Goal: Information Seeking & Learning: Learn about a topic

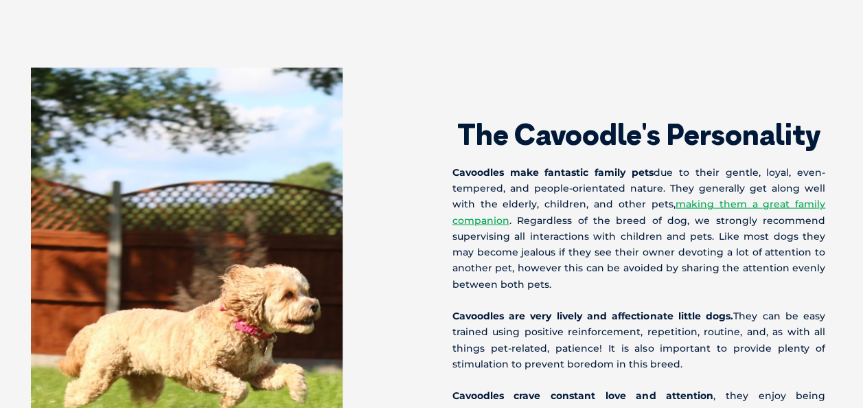
scroll to position [1374, 0]
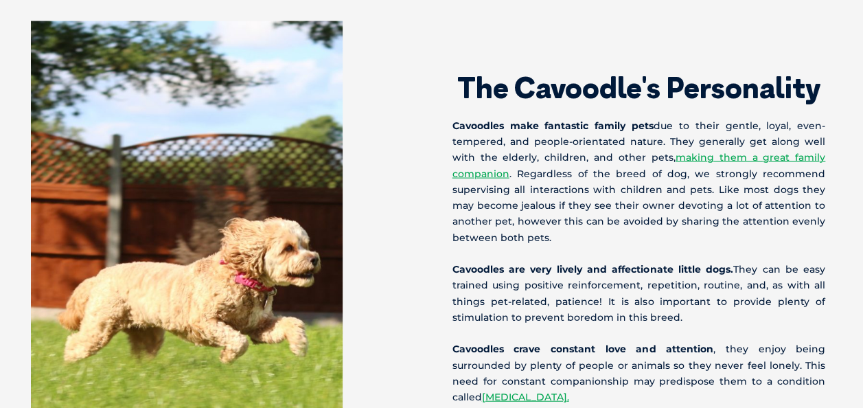
click at [692, 162] on p "Cavoodles make fantastic family pets due to their gentle, loyal, even-tempered,…" at bounding box center [640, 182] width 374 height 128
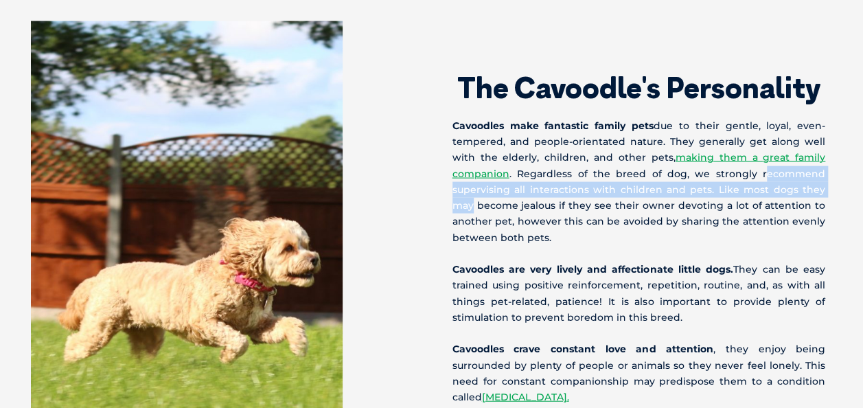
drag, startPoint x: 770, startPoint y: 159, endPoint x: 833, endPoint y: 177, distance: 65.7
click at [833, 177] on div "The Cavoodle's Personality Cavoodles make fantastic family pets due to their ge…" at bounding box center [641, 317] width 418 height 592
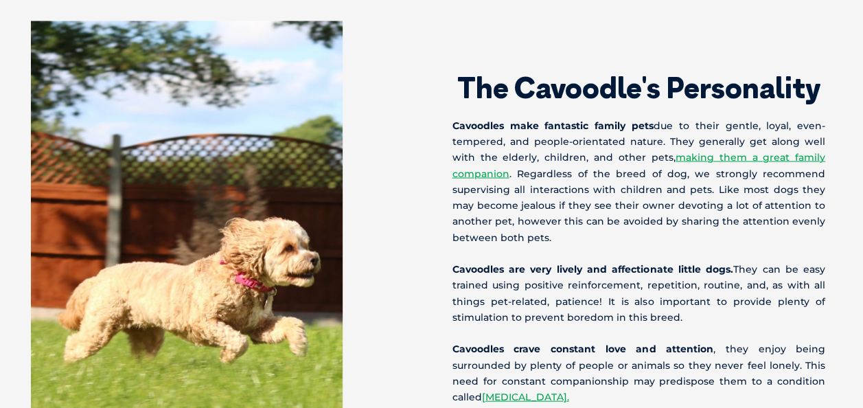
drag, startPoint x: 833, startPoint y: 177, endPoint x: 805, endPoint y: 183, distance: 28.7
click at [805, 183] on p "Cavoodles make fantastic family pets due to their gentle, loyal, even-tempered,…" at bounding box center [640, 182] width 374 height 128
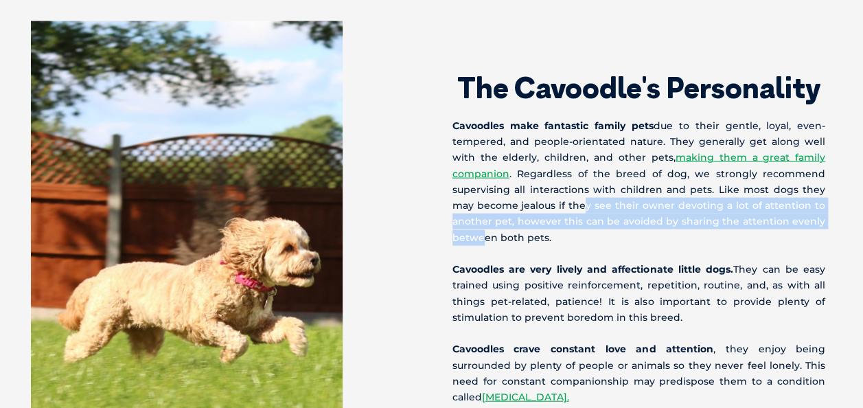
drag, startPoint x: 558, startPoint y: 192, endPoint x: 809, endPoint y: 202, distance: 251.5
click at [809, 202] on p "Cavoodles make fantastic family pets due to their gentle, loyal, even-tempered,…" at bounding box center [640, 182] width 374 height 128
drag, startPoint x: 809, startPoint y: 202, endPoint x: 710, endPoint y: 214, distance: 99.7
click at [710, 214] on p "Cavoodles make fantastic family pets due to their gentle, loyal, even-tempered,…" at bounding box center [640, 182] width 374 height 128
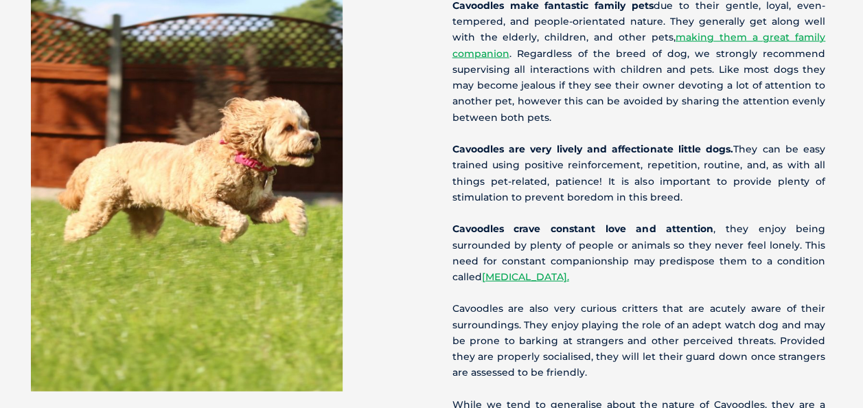
scroll to position [1511, 0]
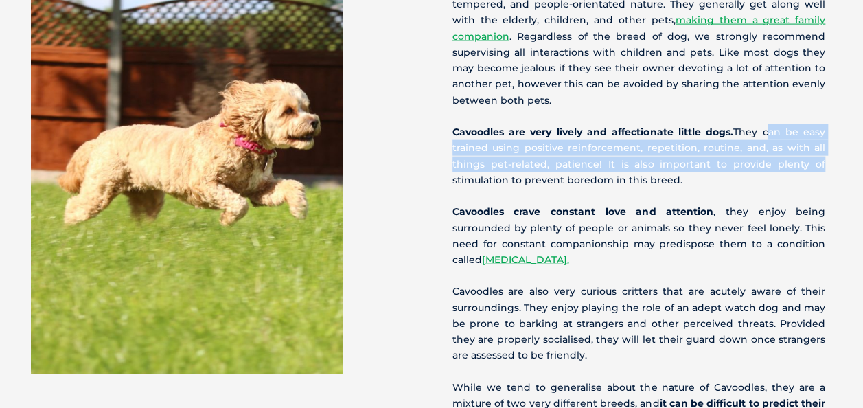
drag, startPoint x: 760, startPoint y: 122, endPoint x: 817, endPoint y: 150, distance: 64.2
click at [817, 150] on p "Cavoodles are very lively and affectionate little dogs. They can be easy traine…" at bounding box center [640, 156] width 374 height 64
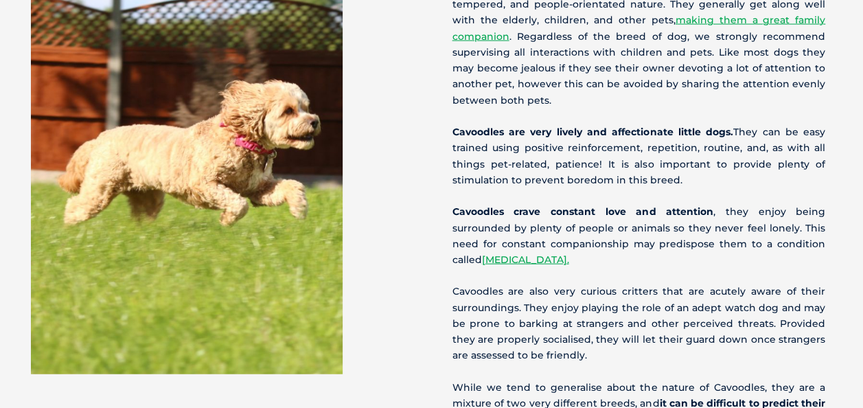
drag, startPoint x: 817, startPoint y: 150, endPoint x: 765, endPoint y: 161, distance: 53.3
click at [765, 161] on p "Cavoodles are very lively and affectionate little dogs. They can be easy traine…" at bounding box center [640, 156] width 374 height 64
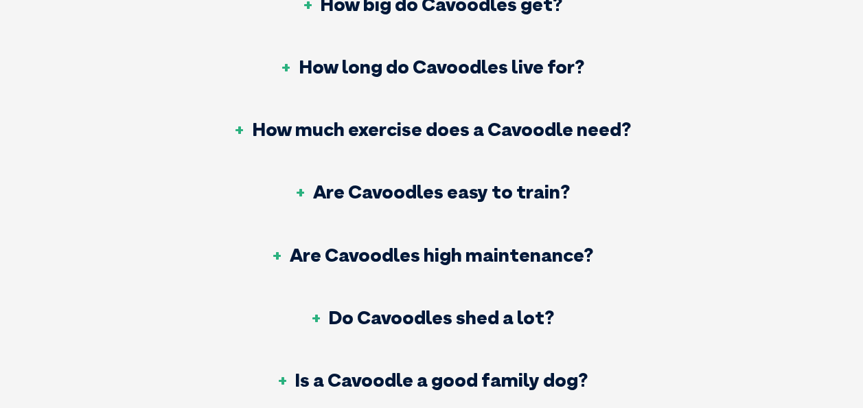
scroll to position [5357, 0]
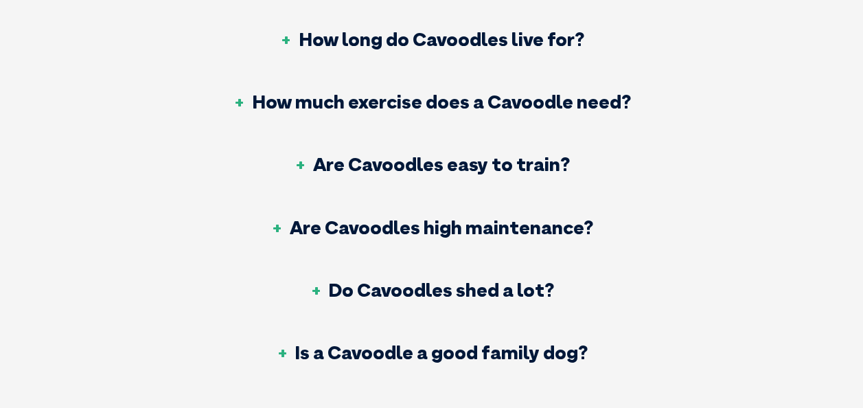
click at [489, 155] on h3 "Are Cavoodles easy to train?" at bounding box center [432, 164] width 276 height 19
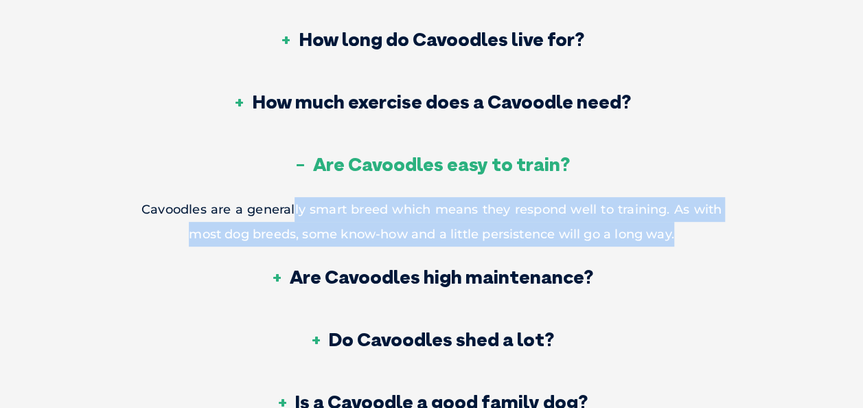
drag, startPoint x: 295, startPoint y: 185, endPoint x: 694, endPoint y: 203, distance: 398.7
click at [694, 203] on p "Cavoodles are a generally smart breed which means they respond well to training…" at bounding box center [431, 221] width 580 height 49
click at [639, 197] on p "Cavoodles are a generally smart breed which means they respond well to training…" at bounding box center [431, 221] width 580 height 49
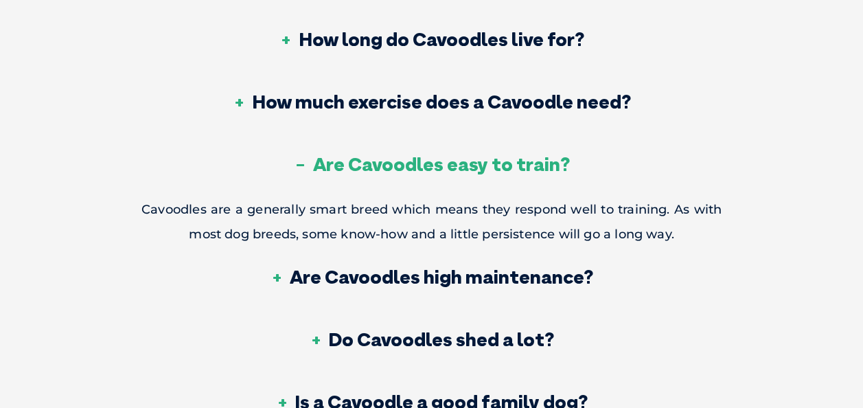
click at [536, 170] on div "Are Cavoodles easy to train?" at bounding box center [431, 165] width 580 height 62
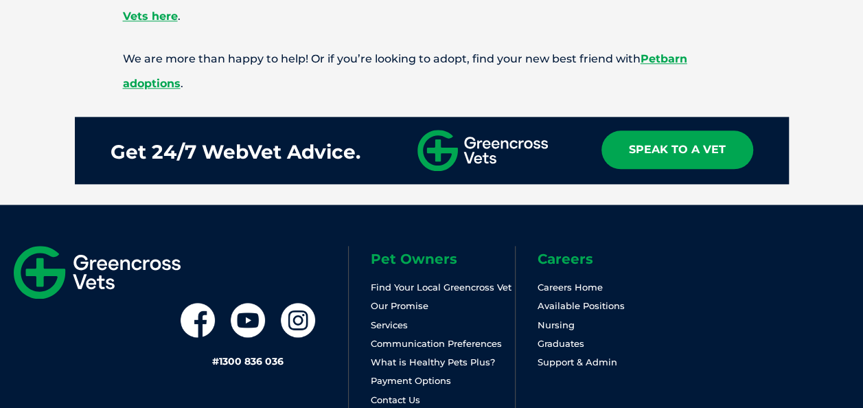
scroll to position [5563, 0]
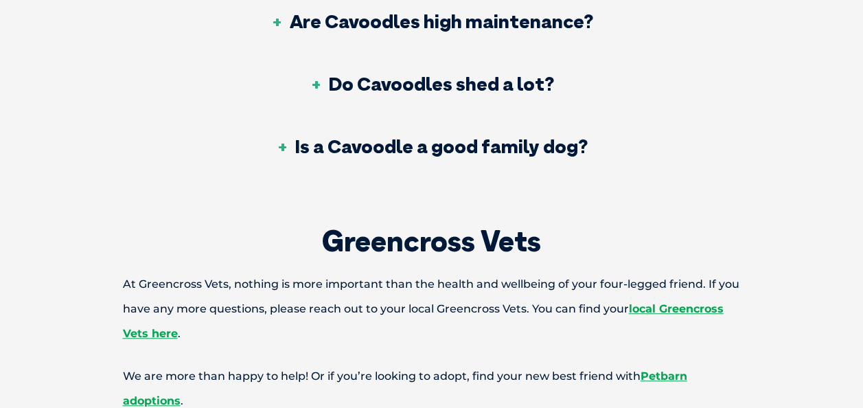
click at [419, 74] on h3 "Do Cavoodles shed a lot?" at bounding box center [431, 83] width 245 height 19
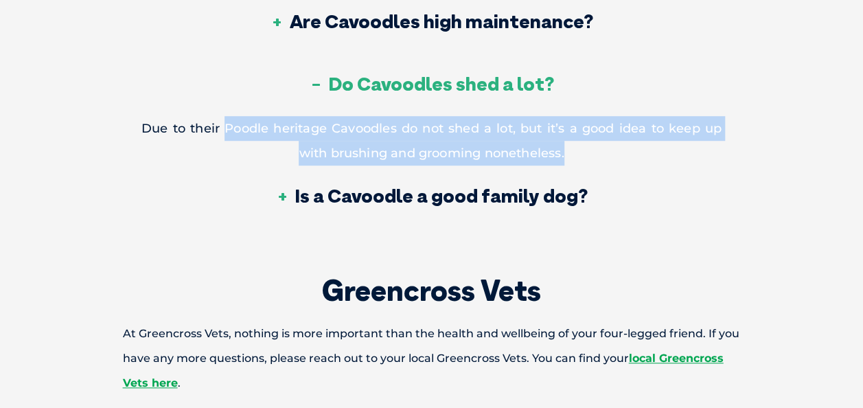
drag, startPoint x: 233, startPoint y: 96, endPoint x: 723, endPoint y: 117, distance: 490.1
click at [505, 130] on p "Due to their Poodle heritage Cavoodles do not shed a lot, but it’s a good idea …" at bounding box center [431, 140] width 580 height 49
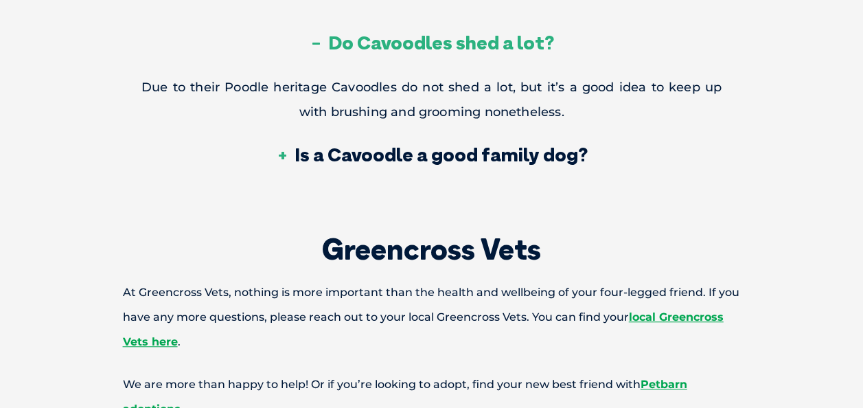
scroll to position [5632, 0]
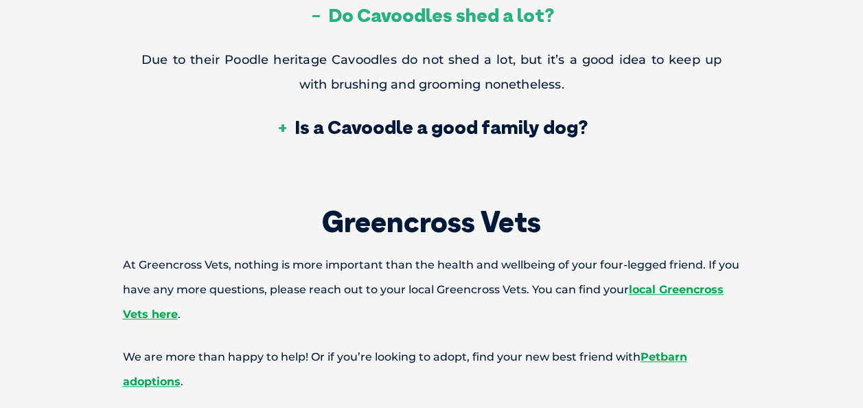
click at [398, 117] on h3 "Is a Cavoodle a good family dog?" at bounding box center [431, 126] width 312 height 19
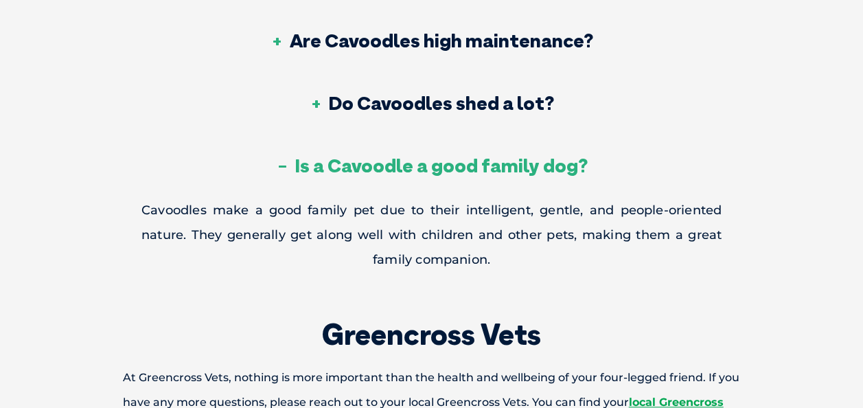
scroll to position [5563, 0]
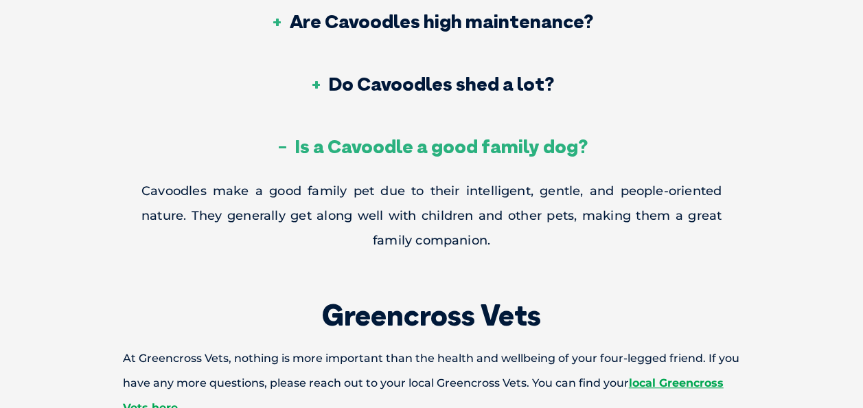
click at [413, 137] on div "Is a Cavoodle a good family dog?" at bounding box center [431, 147] width 580 height 62
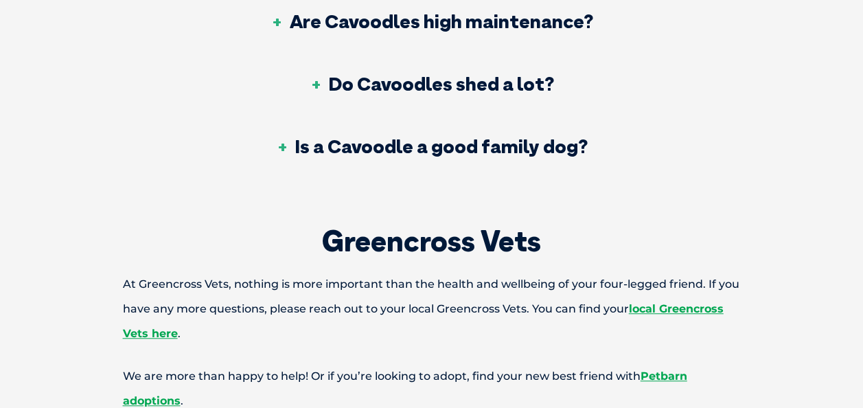
click at [424, 74] on div "Do Cavoodles shed a lot?" at bounding box center [431, 85] width 580 height 62
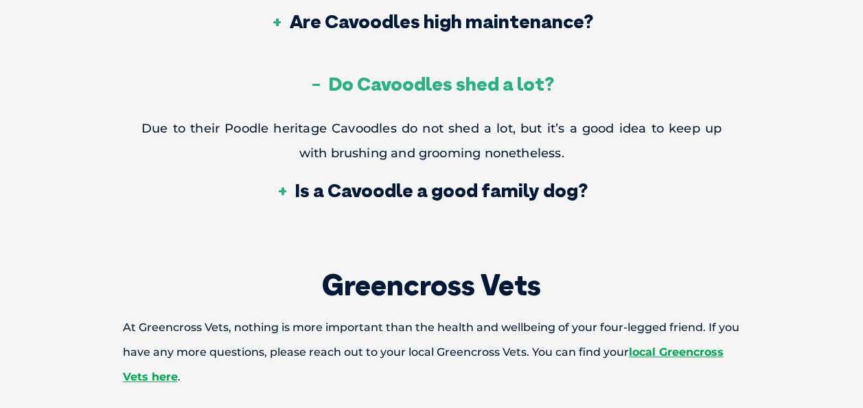
click at [424, 74] on div "Do Cavoodles shed a lot?" at bounding box center [431, 85] width 580 height 62
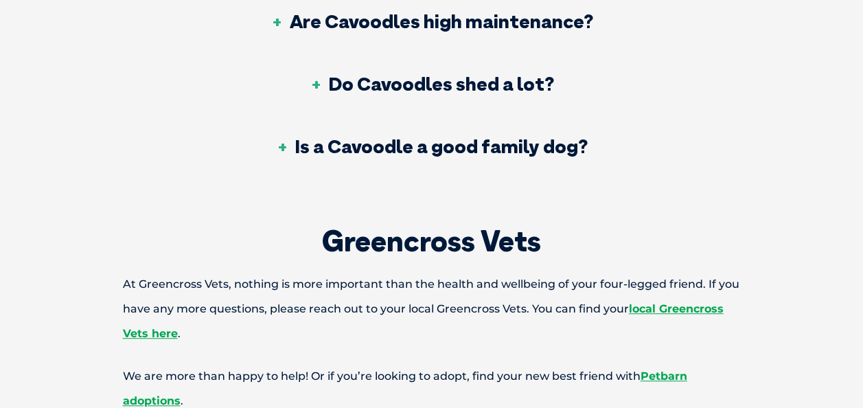
click at [413, 116] on div "Is a Cavoodle a good family dog?" at bounding box center [431, 147] width 580 height 62
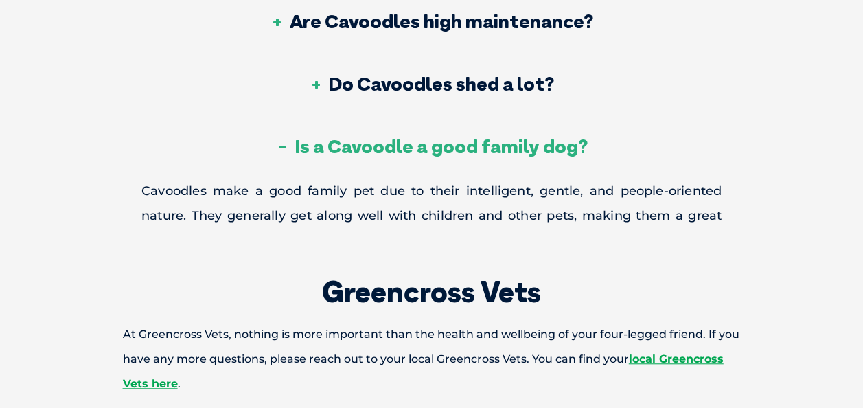
click at [418, 78] on div "Do Cavoodles shed a lot?" at bounding box center [431, 85] width 580 height 62
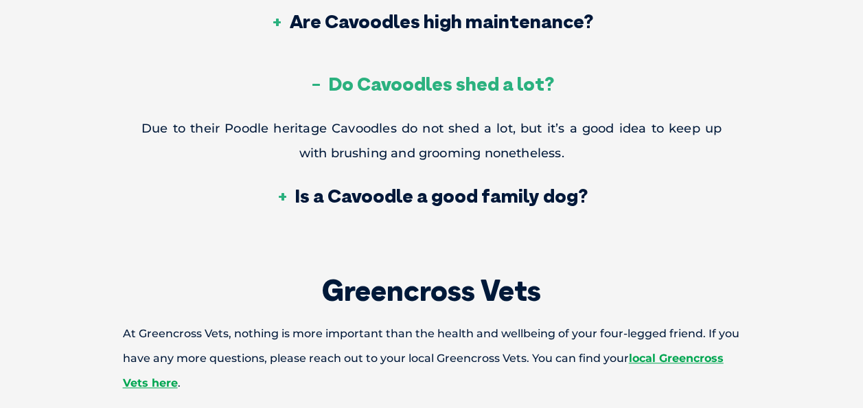
click at [418, 78] on div "Do Cavoodles shed a lot?" at bounding box center [431, 85] width 580 height 62
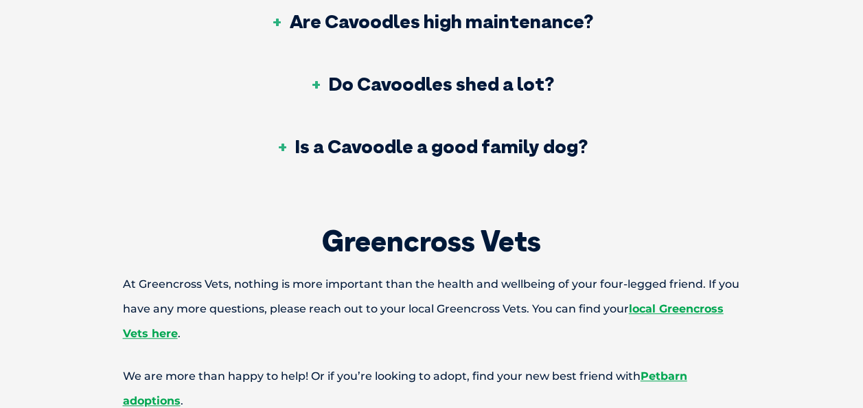
click at [680, 54] on div "Do Cavoodles shed a lot?" at bounding box center [431, 85] width 580 height 62
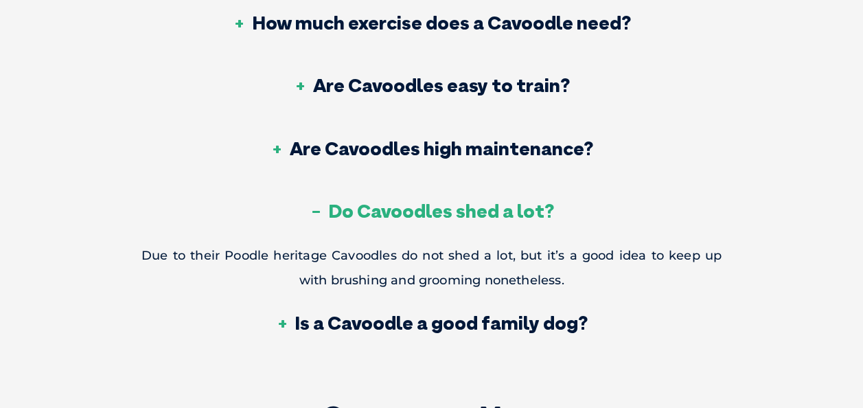
scroll to position [5426, 0]
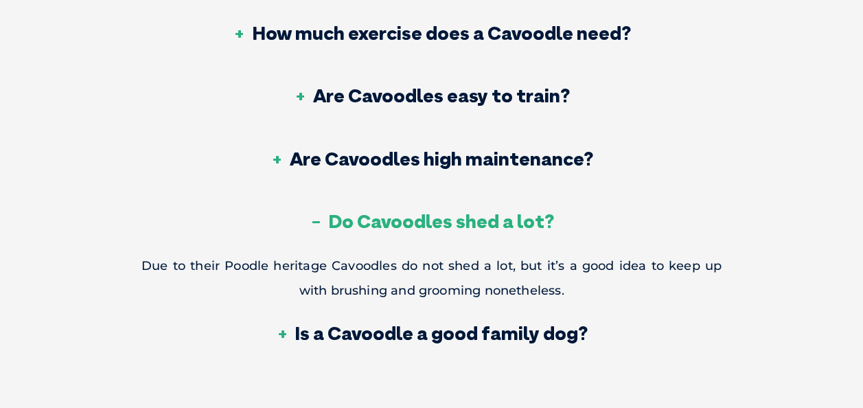
click at [451, 149] on h3 "Are Cavoodles high maintenance?" at bounding box center [432, 158] width 323 height 19
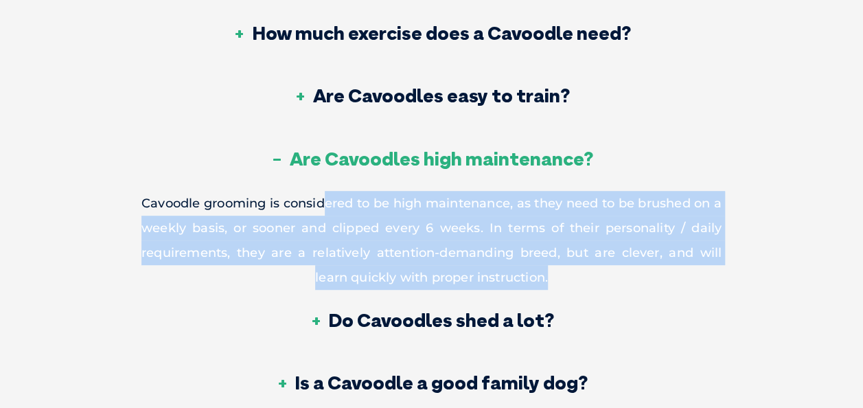
drag, startPoint x: 346, startPoint y: 176, endPoint x: 723, endPoint y: 246, distance: 383.5
click at [723, 246] on div "Cavoodle FAQs What is a Cavoodle? Cavoodles are a cross breed of a Poodle (ofte…" at bounding box center [432, 11] width 608 height 807
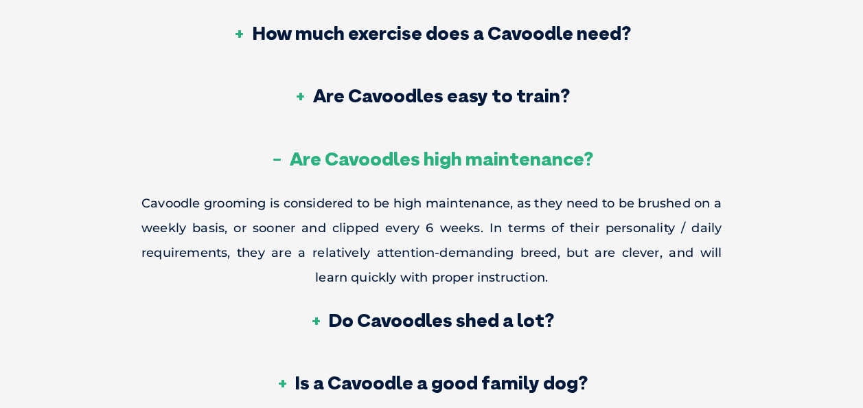
click at [446, 149] on h3 "Are Cavoodles high maintenance?" at bounding box center [432, 158] width 323 height 19
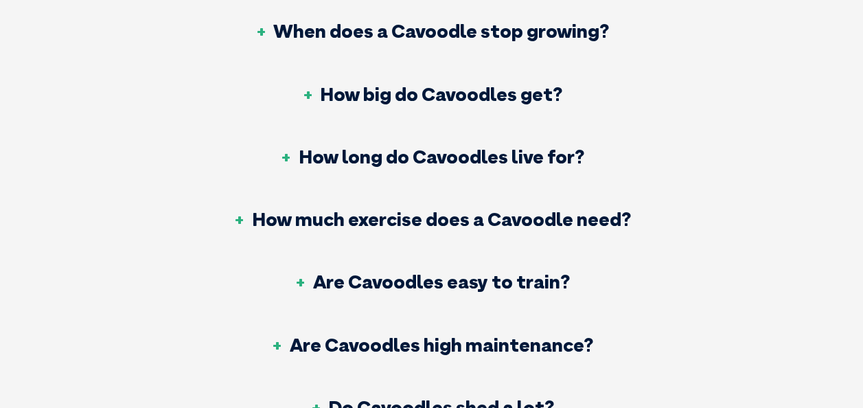
scroll to position [5220, 0]
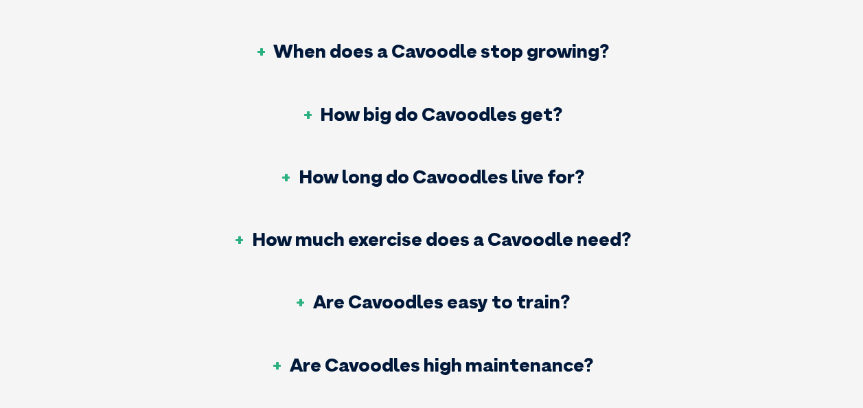
click at [446, 229] on h3 "How much exercise does a Cavoodle need?" at bounding box center [432, 238] width 398 height 19
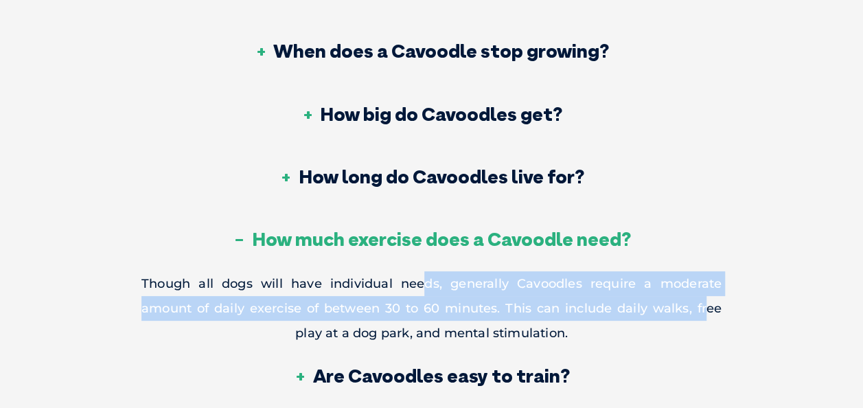
drag, startPoint x: 423, startPoint y: 260, endPoint x: 707, endPoint y: 277, distance: 284.2
click at [707, 277] on p "Though all dogs will have individual needs, generally Cavoodles require a moder…" at bounding box center [431, 308] width 580 height 74
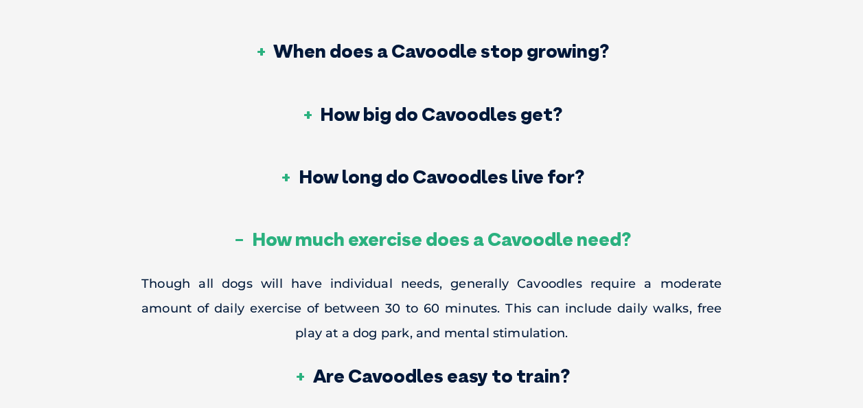
click at [456, 303] on p "Though all dogs will have individual needs, generally Cavoodles require a moder…" at bounding box center [431, 308] width 580 height 74
click at [525, 229] on h3 "How much exercise does a Cavoodle need?" at bounding box center [432, 238] width 398 height 19
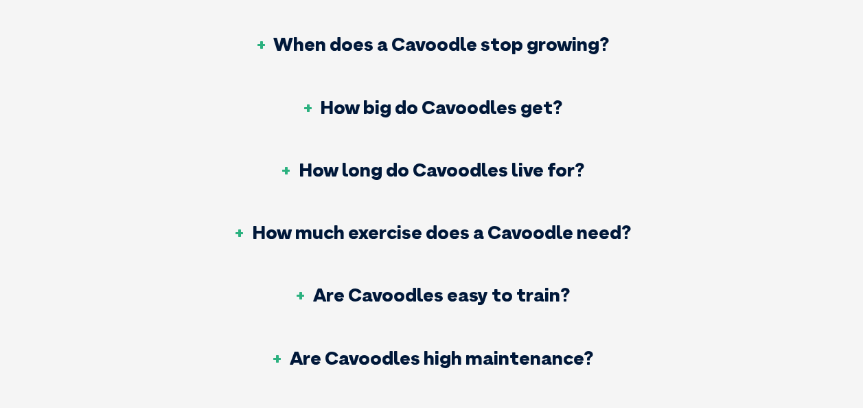
scroll to position [5205, 0]
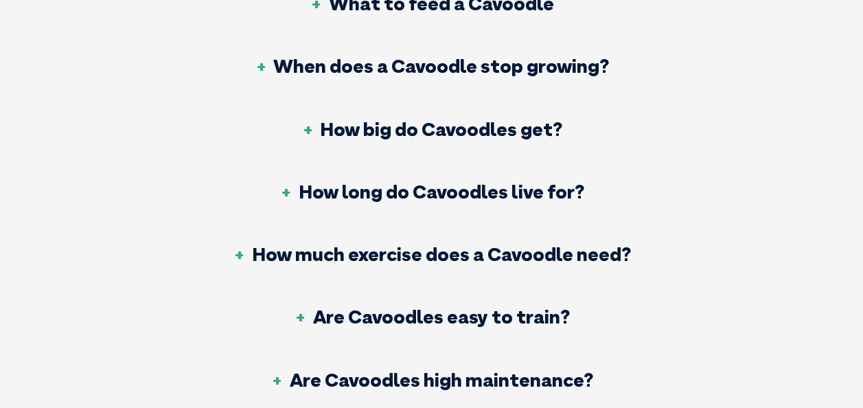
click at [490, 120] on h3 "How big do Cavoodles get?" at bounding box center [432, 129] width 262 height 19
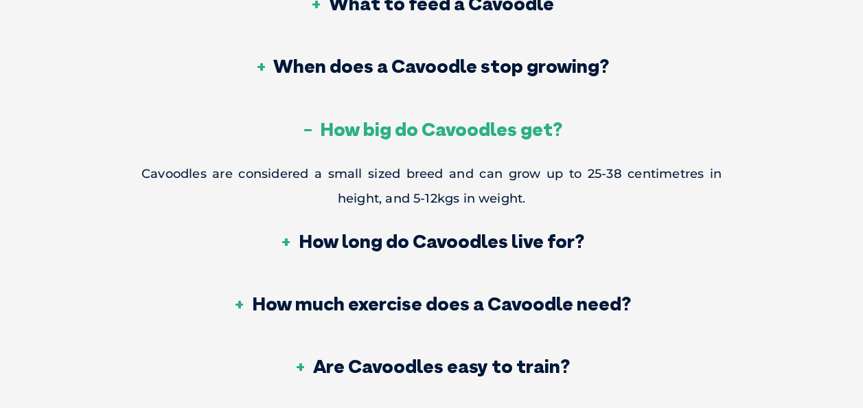
click at [490, 120] on h3 "How big do Cavoodles get?" at bounding box center [432, 129] width 262 height 19
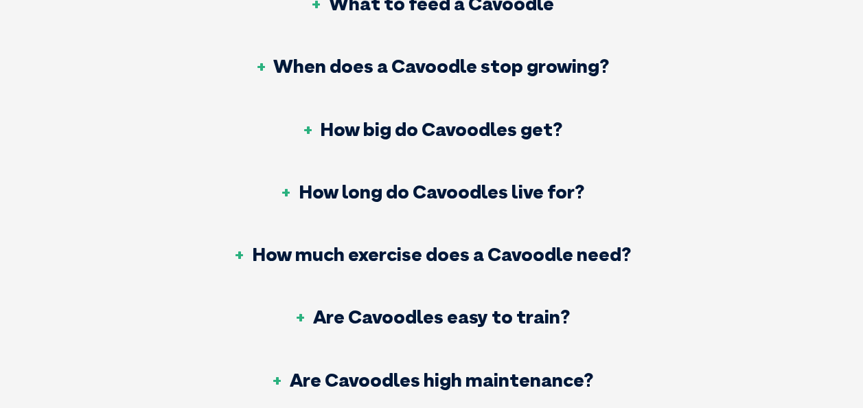
click at [499, 56] on h3 "When does a Cavoodle stop growing?" at bounding box center [431, 65] width 355 height 19
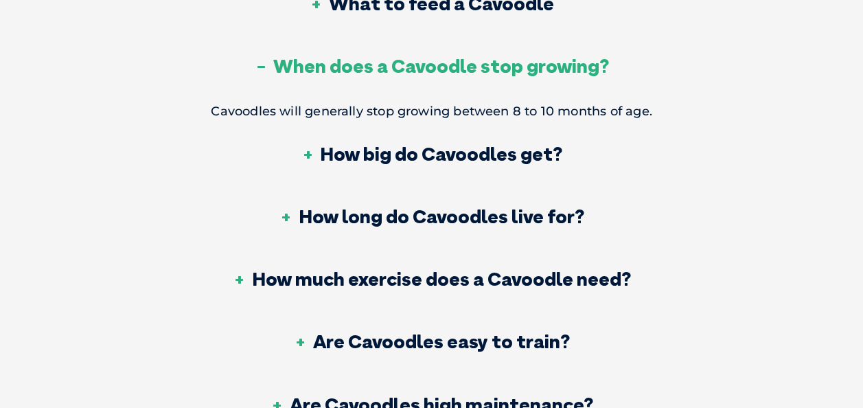
click at [499, 56] on h3 "When does a Cavoodle stop growing?" at bounding box center [431, 65] width 355 height 19
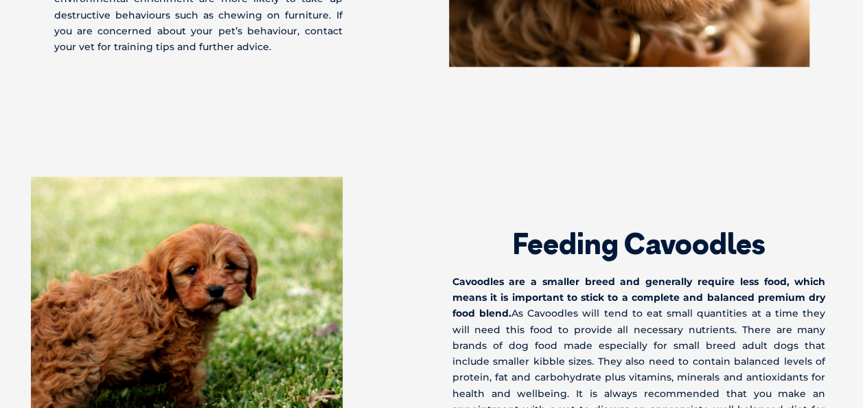
scroll to position [4106, 0]
